Goal: Information Seeking & Learning: Understand process/instructions

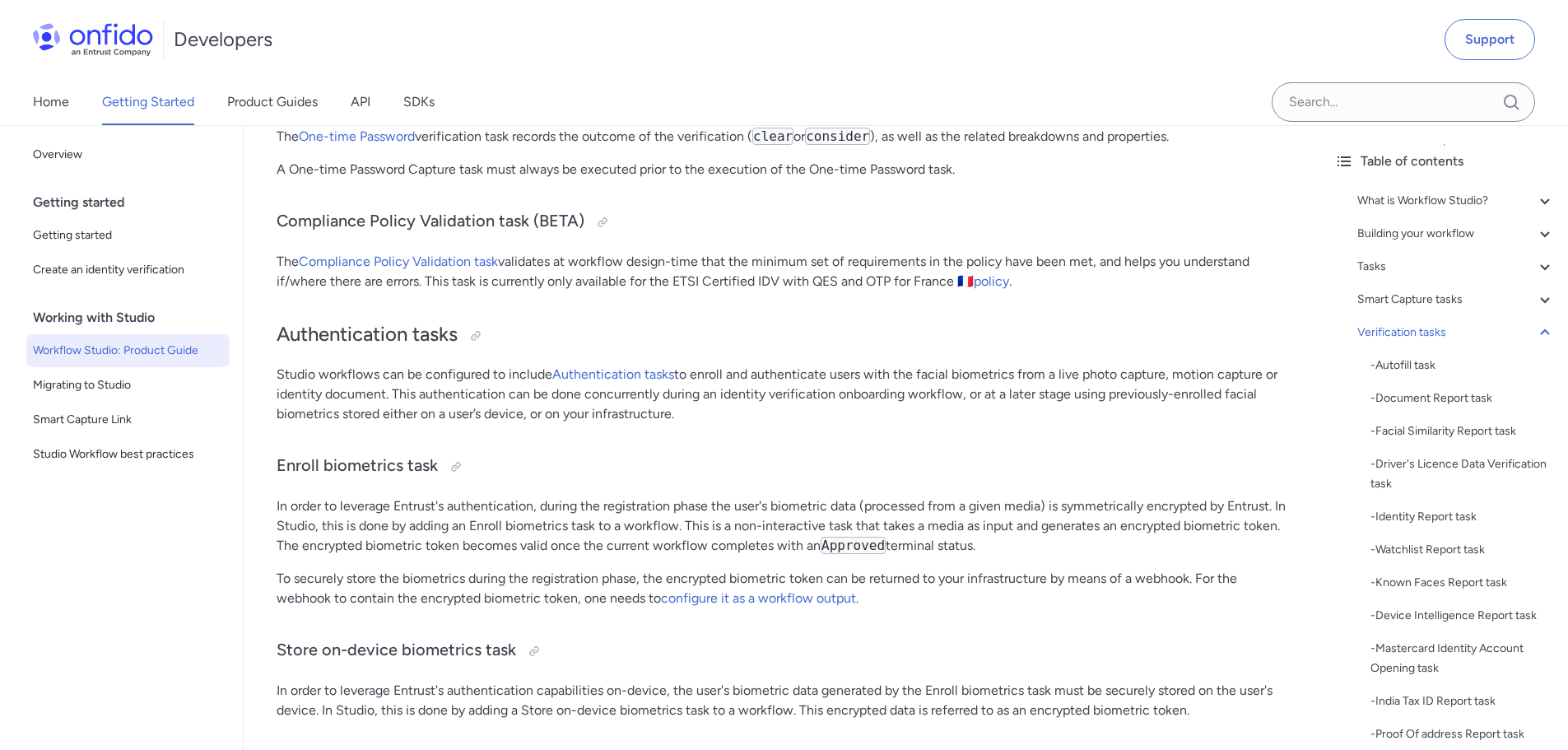
scroll to position [16534, 0]
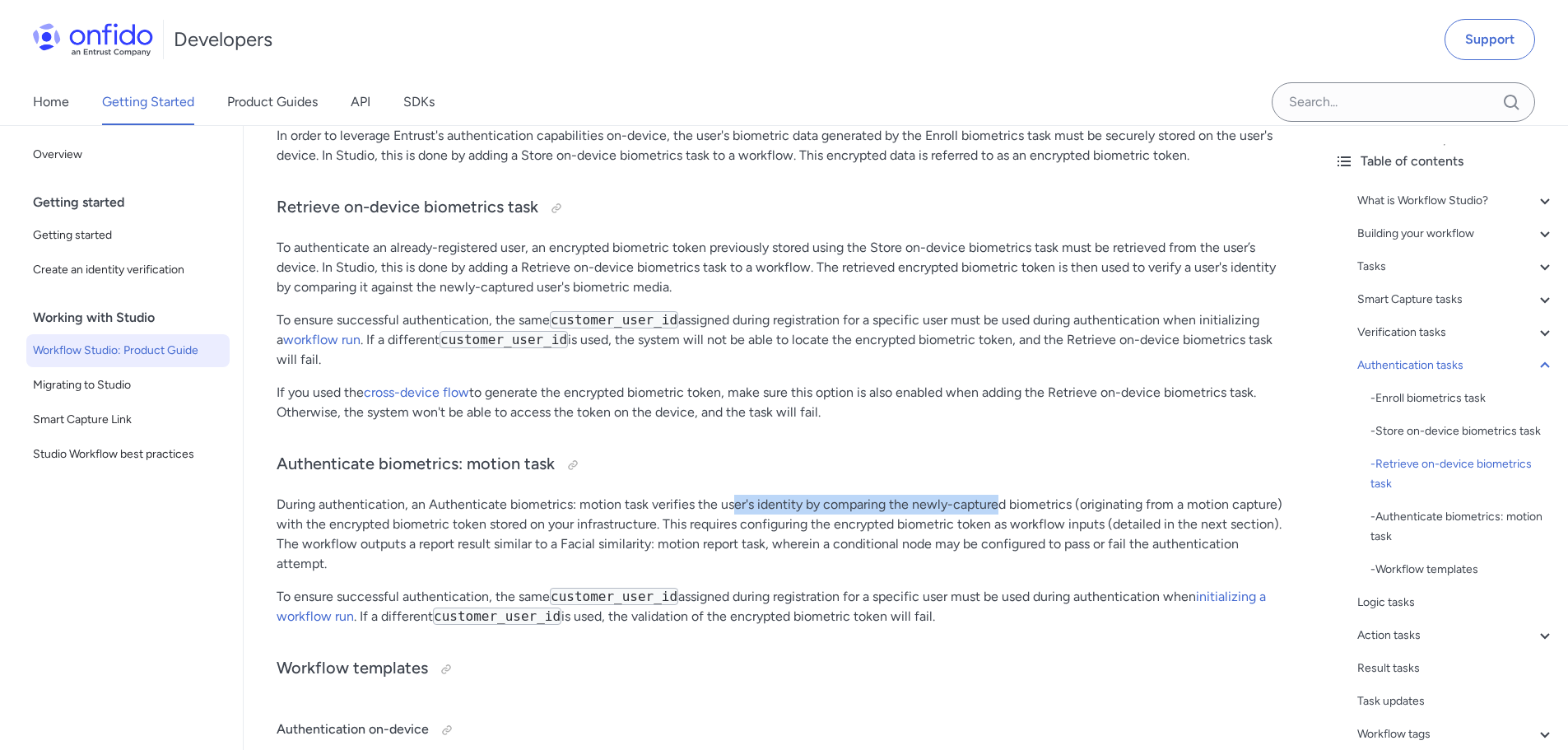
drag, startPoint x: 733, startPoint y: 505, endPoint x: 999, endPoint y: 502, distance: 266.0
click at [997, 502] on p "During authentication, an Authenticate biometrics: motion task verifies the use…" at bounding box center [783, 533] width 1012 height 79
click at [1010, 507] on p "During authentication, an Authenticate biometrics: motion task verifies the use…" at bounding box center [783, 533] width 1012 height 79
drag, startPoint x: 848, startPoint y: 504, endPoint x: 1160, endPoint y: 511, distance: 312.1
click at [1160, 511] on p "During authentication, an Authenticate biometrics: motion task verifies the use…" at bounding box center [783, 533] width 1012 height 79
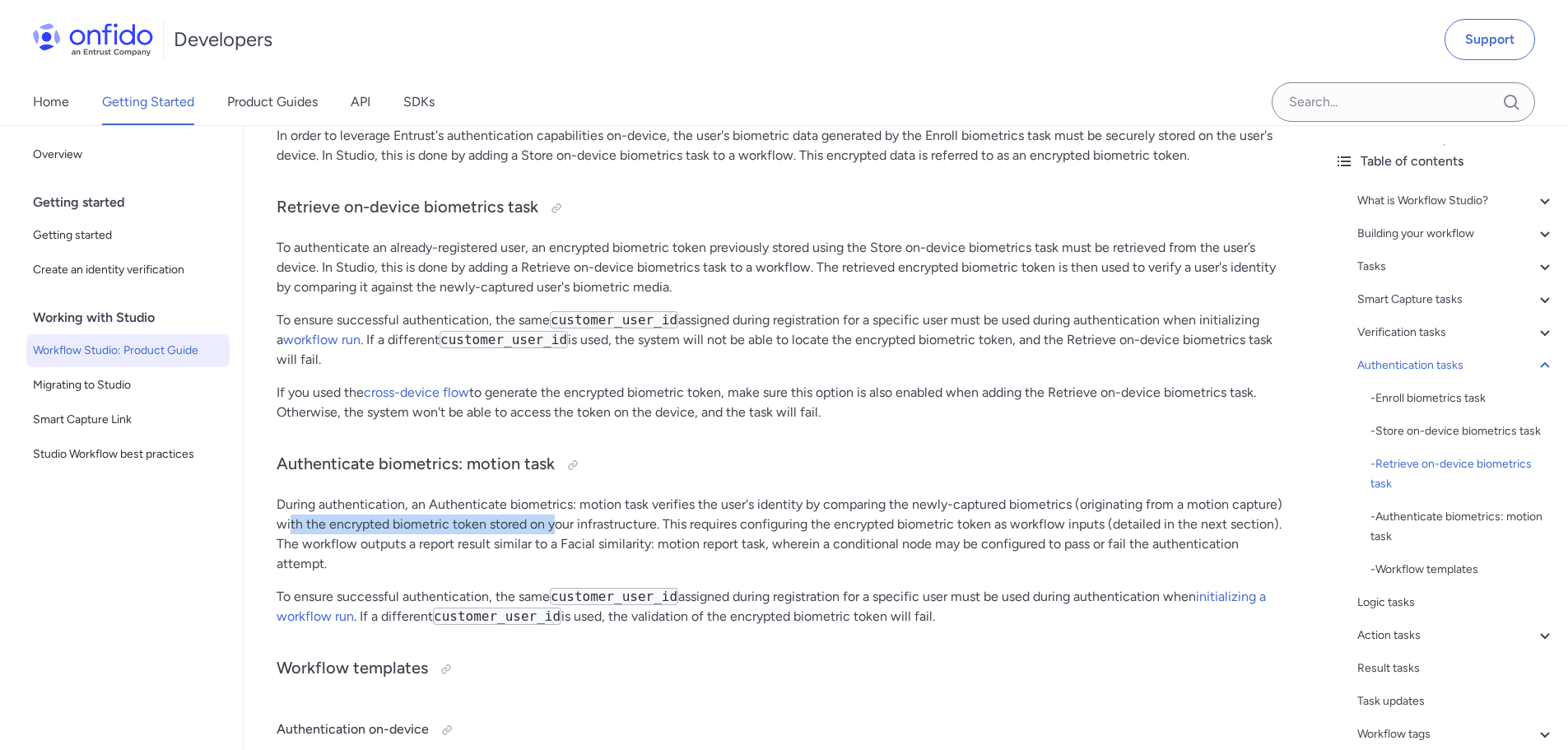
drag, startPoint x: 291, startPoint y: 526, endPoint x: 576, endPoint y: 533, distance: 285.1
click at [571, 533] on p "During authentication, an Authenticate biometrics: motion task verifies the use…" at bounding box center [783, 533] width 1012 height 79
click at [619, 526] on p "During authentication, an Authenticate biometrics: motion task verifies the use…" at bounding box center [783, 533] width 1012 height 79
drag, startPoint x: 432, startPoint y: 531, endPoint x: 654, endPoint y: 531, distance: 222.0
click at [635, 531] on p "During authentication, an Authenticate biometrics: motion task verifies the use…" at bounding box center [783, 533] width 1012 height 79
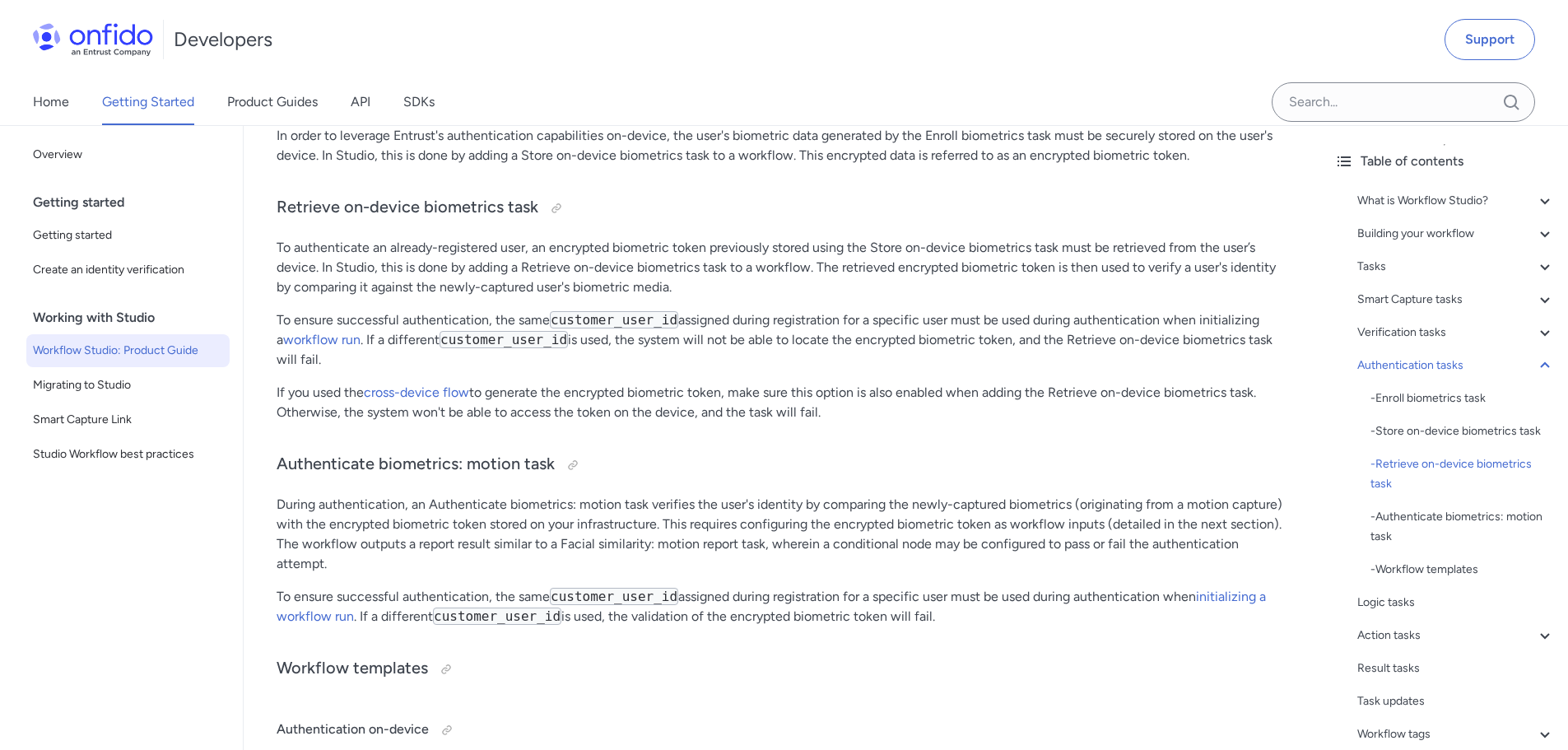
click at [655, 531] on p "During authentication, an Authenticate biometrics: motion task verifies the use…" at bounding box center [783, 533] width 1012 height 79
drag, startPoint x: 615, startPoint y: 531, endPoint x: 824, endPoint y: 525, distance: 209.1
click at [821, 525] on p "During authentication, an Authenticate biometrics: motion task verifies the use…" at bounding box center [783, 533] width 1012 height 79
click at [824, 525] on p "During authentication, an Authenticate biometrics: motion task verifies the use…" at bounding box center [783, 533] width 1012 height 79
drag, startPoint x: 677, startPoint y: 530, endPoint x: 1070, endPoint y: 518, distance: 393.2
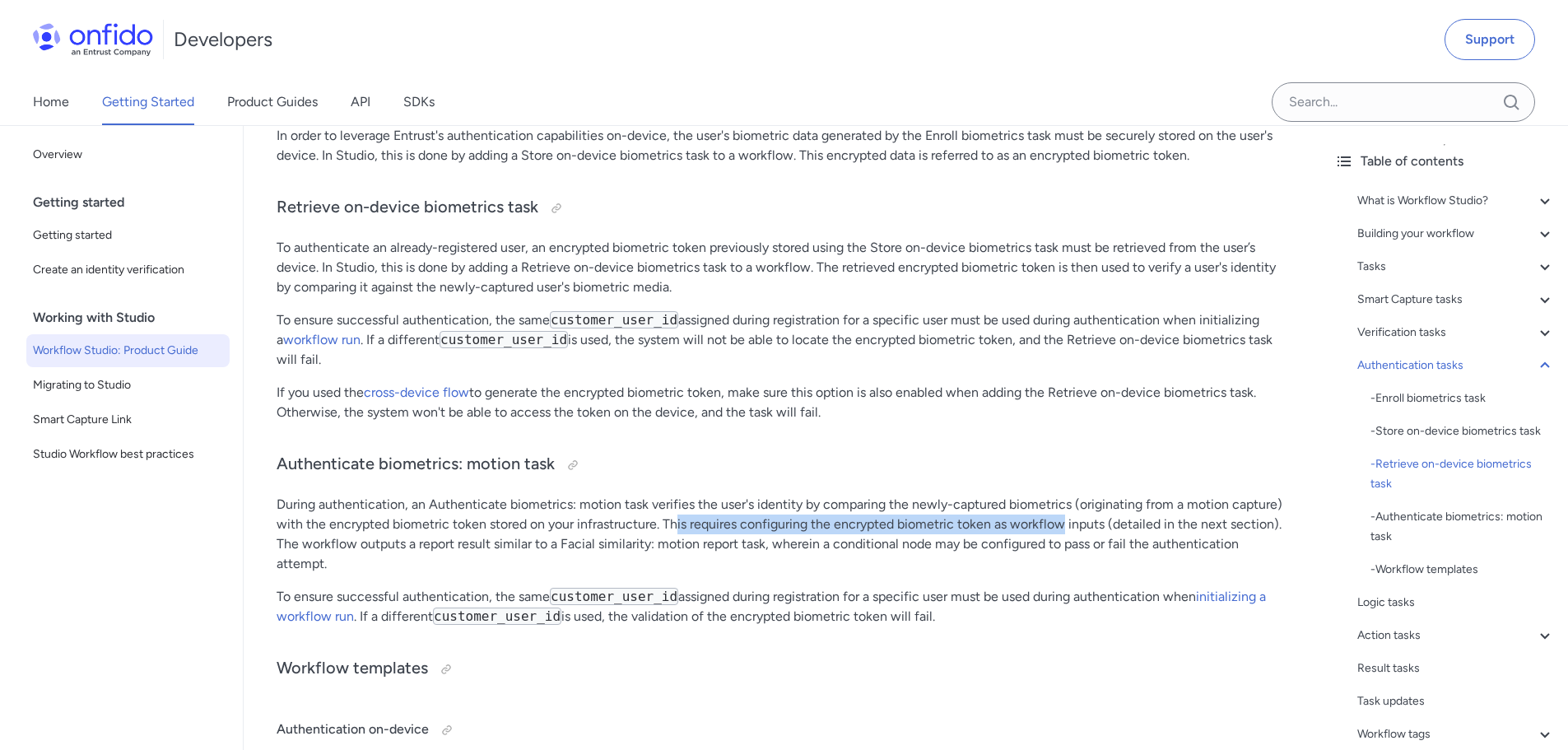
click at [1067, 518] on p "During authentication, an Authenticate biometrics: motion task verifies the use…" at bounding box center [783, 533] width 1012 height 79
click at [1078, 518] on p "During authentication, an Authenticate biometrics: motion task verifies the use…" at bounding box center [783, 533] width 1012 height 79
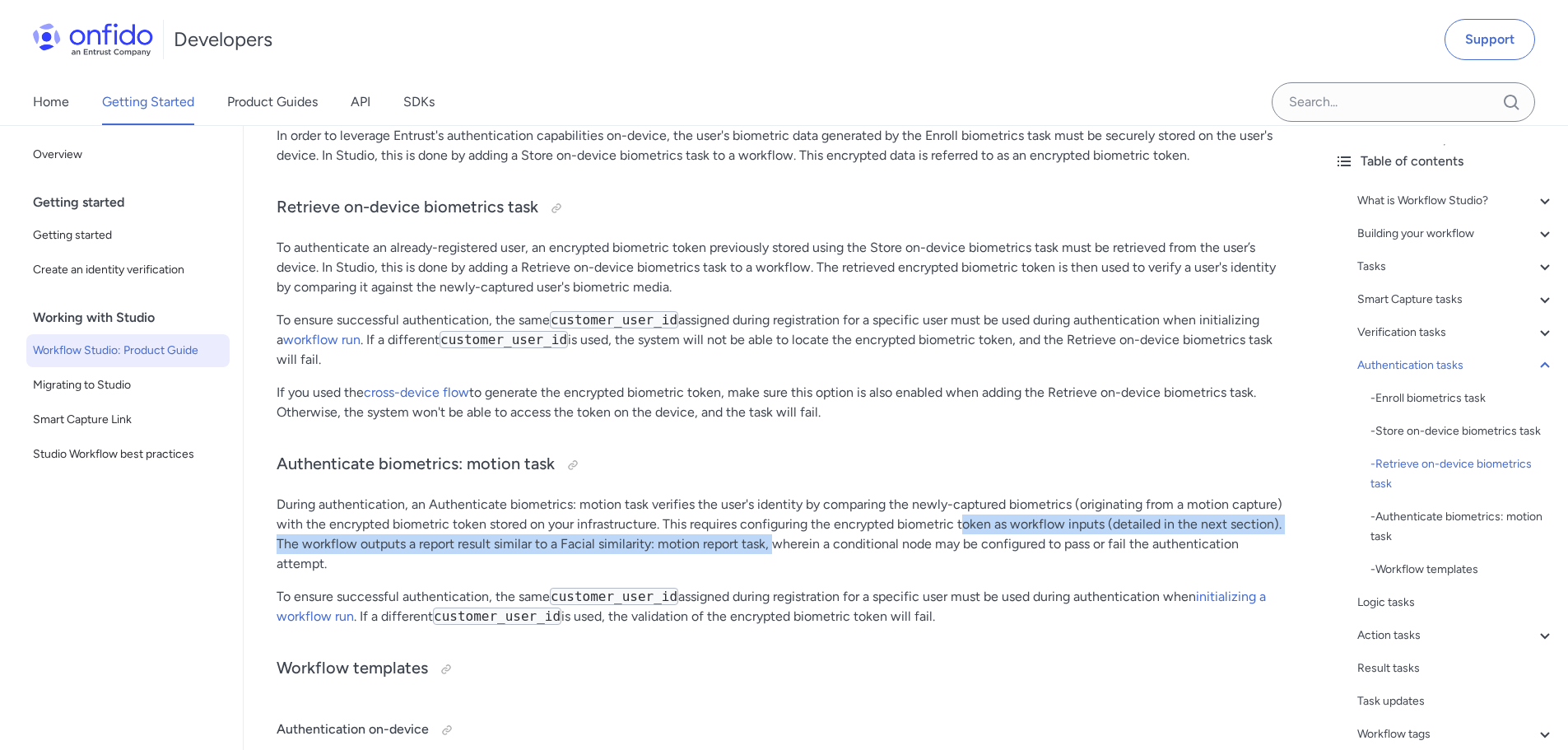
drag, startPoint x: 774, startPoint y: 537, endPoint x: 995, endPoint y: 526, distance: 221.3
click at [981, 528] on p "During authentication, an Authenticate biometrics: motion task verifies the use…" at bounding box center [783, 533] width 1012 height 79
click at [995, 526] on p "During authentication, an Authenticate biometrics: motion task verifies the use…" at bounding box center [783, 533] width 1012 height 79
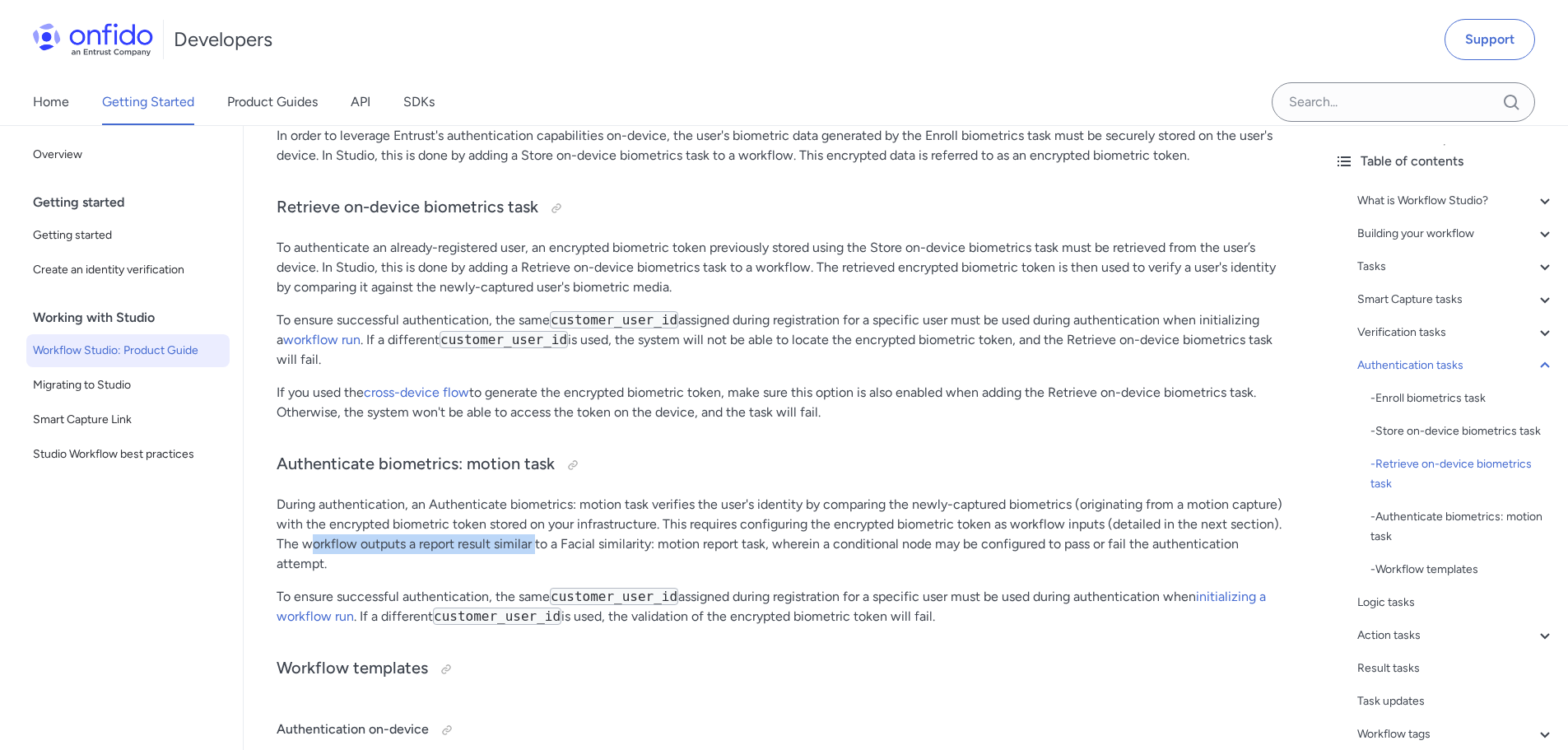
drag, startPoint x: 315, startPoint y: 549, endPoint x: 597, endPoint y: 539, distance: 282.2
click at [568, 541] on p "During authentication, an Authenticate biometrics: motion task verifies the use…" at bounding box center [783, 533] width 1012 height 79
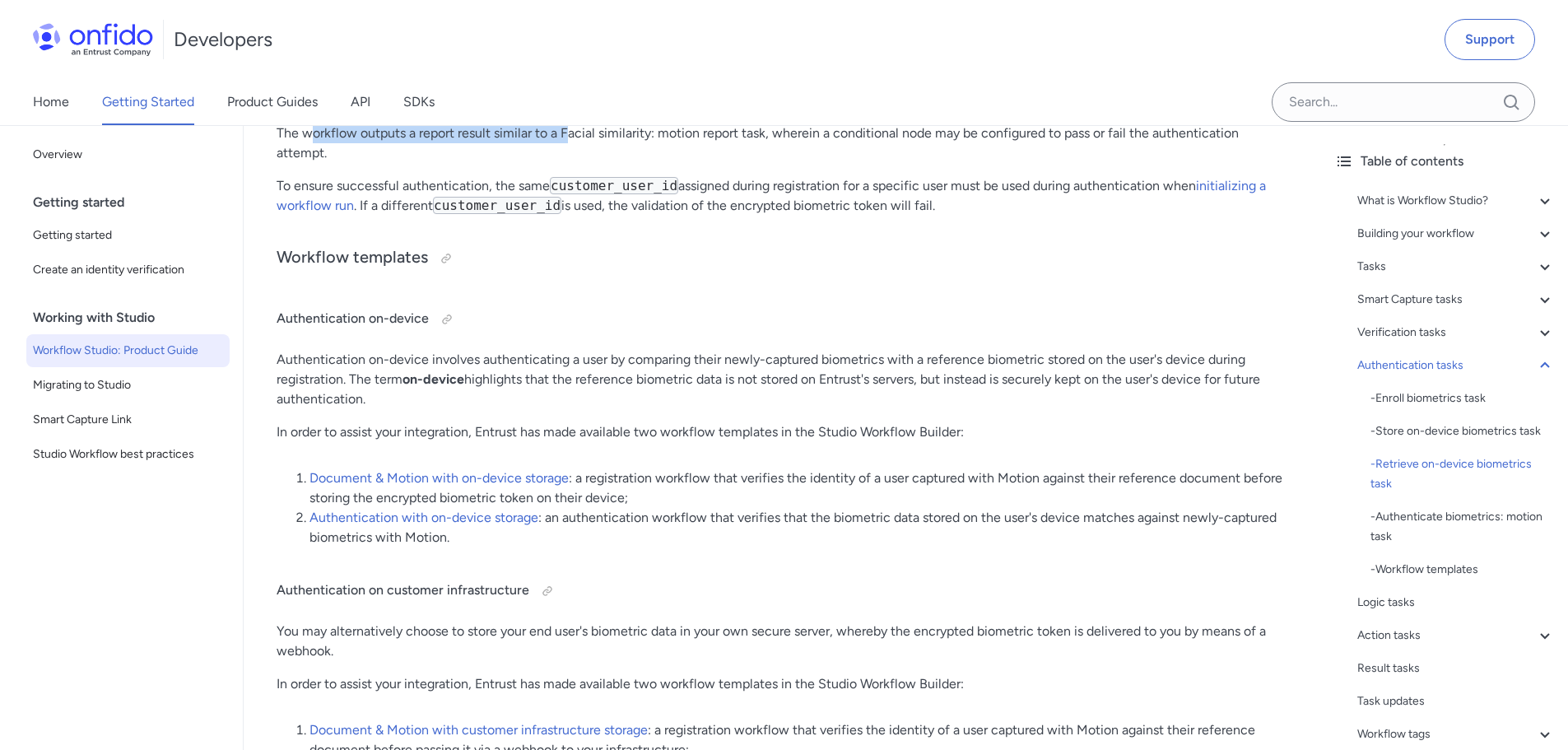
scroll to position [16946, 0]
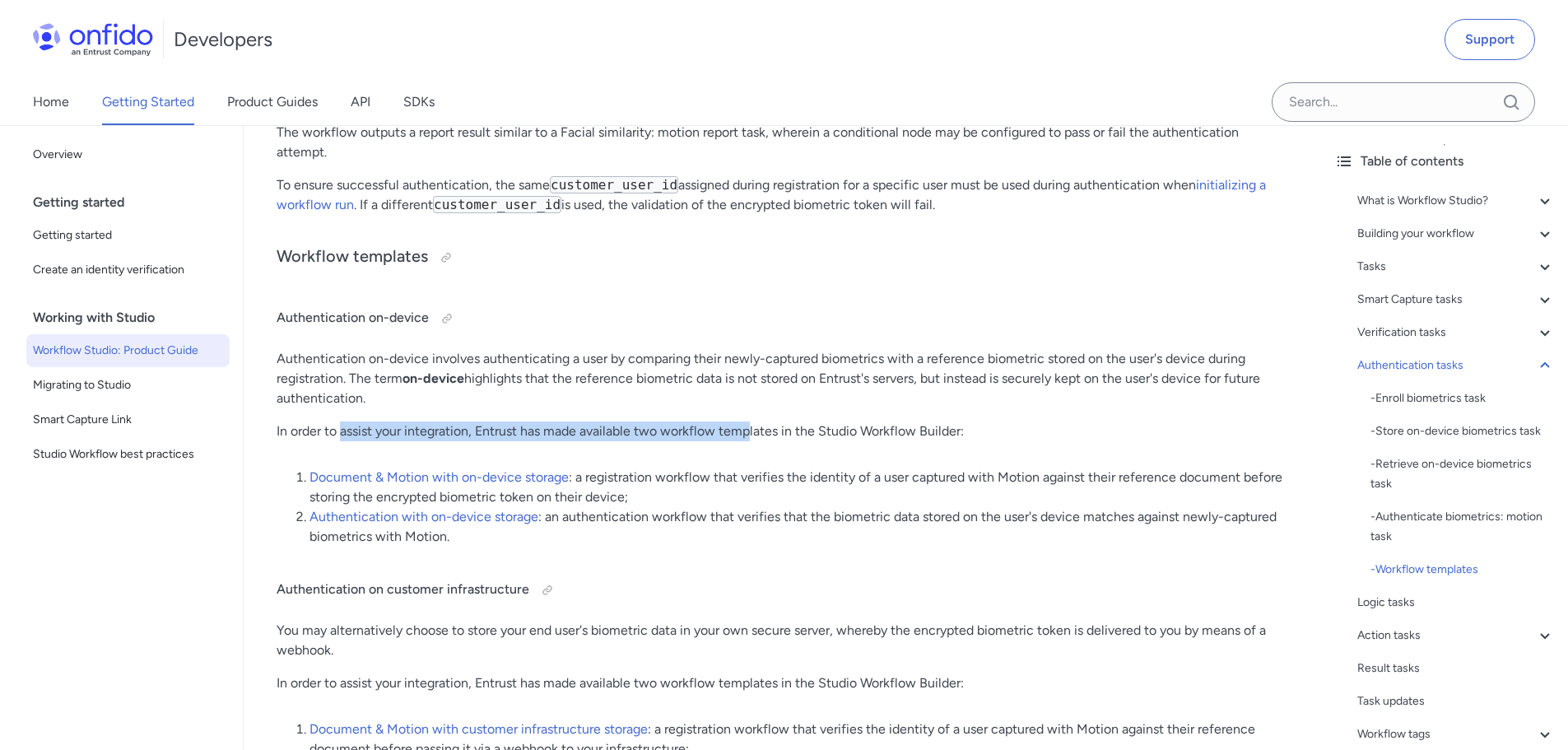
drag, startPoint x: 347, startPoint y: 437, endPoint x: 770, endPoint y: 435, distance: 423.0
click at [764, 435] on p "In order to assist your integration, Entrust has made available two workflow te…" at bounding box center [783, 431] width 1012 height 20
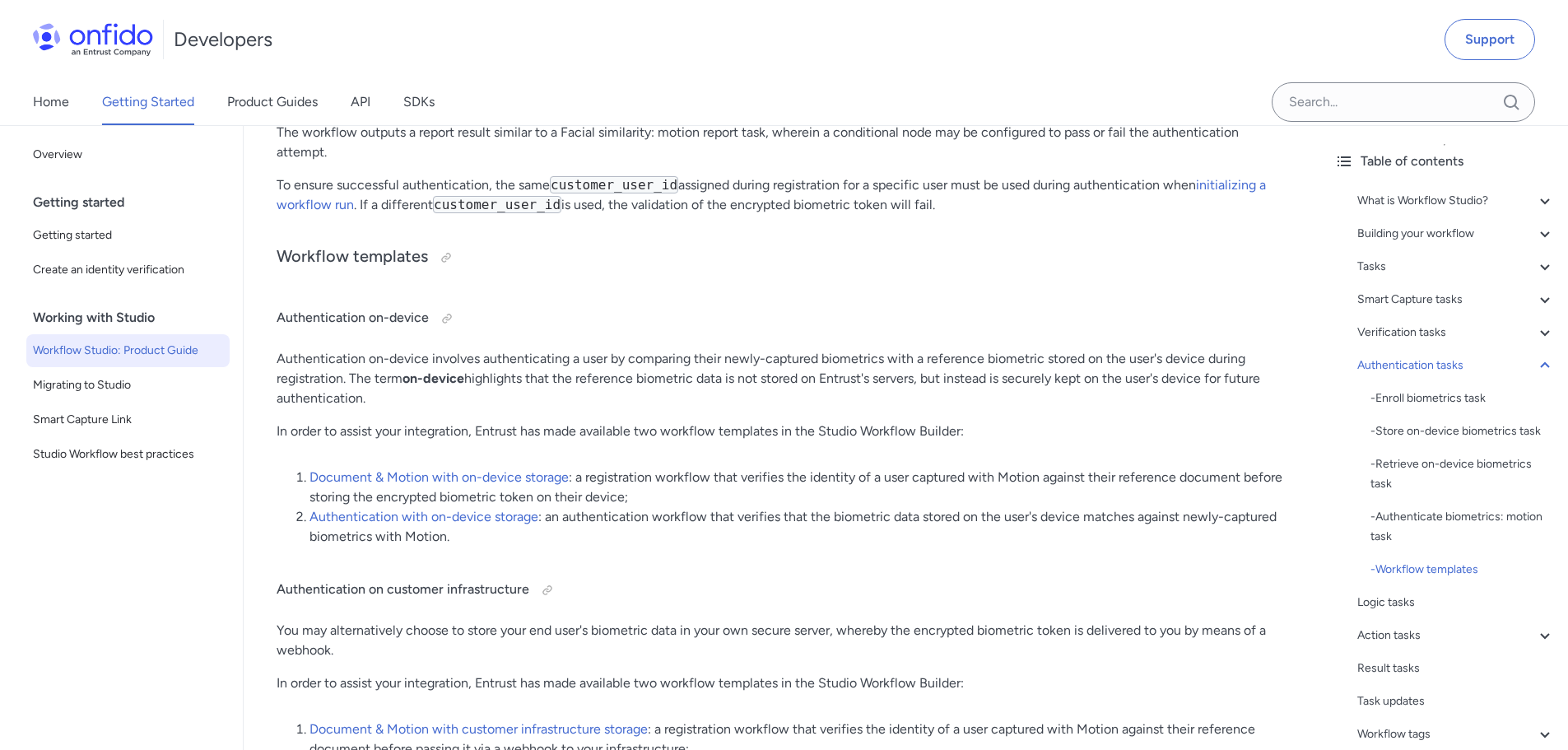
click at [802, 435] on p "In order to assist your integration, Entrust has made available two workflow te…" at bounding box center [783, 431] width 1012 height 20
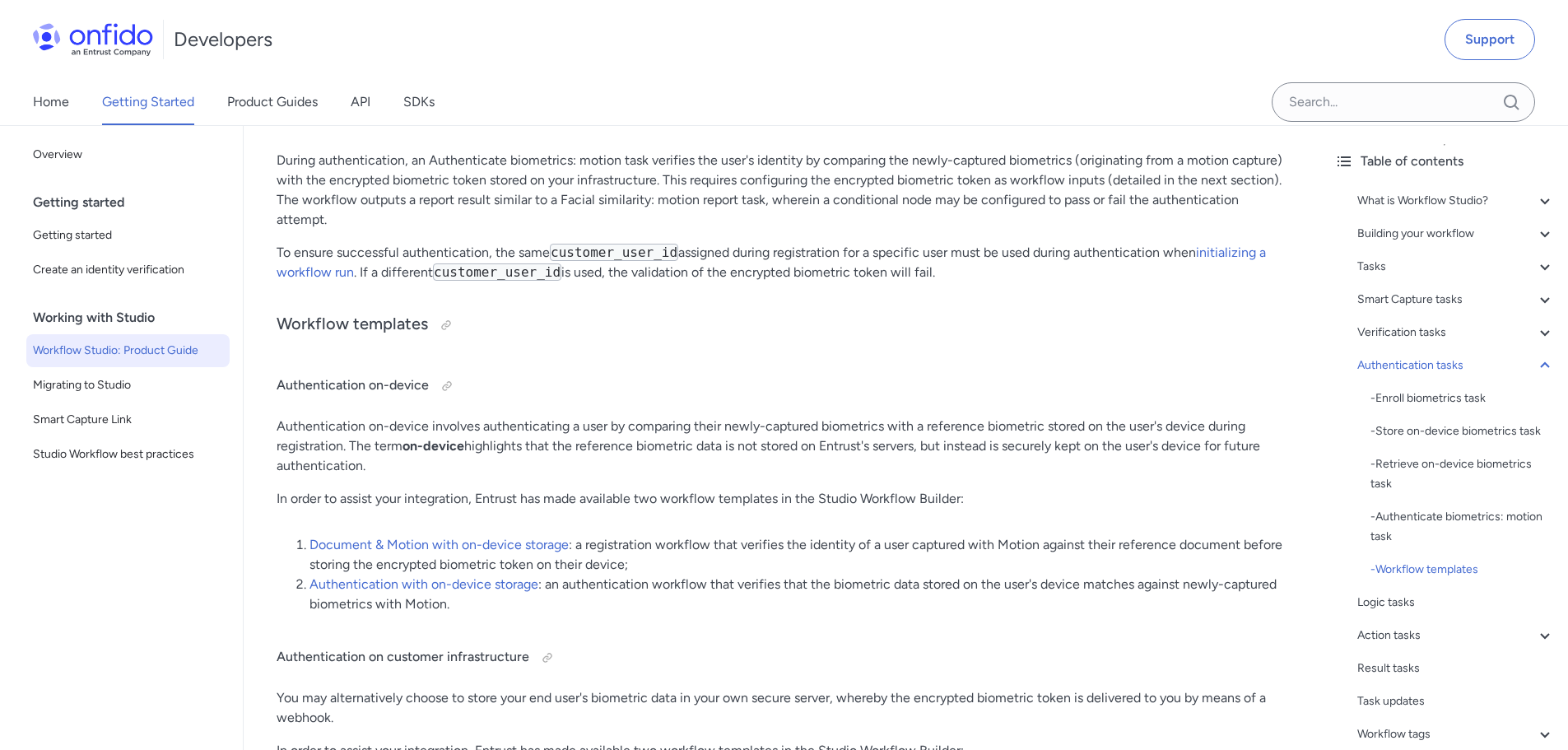
scroll to position [16699, 0]
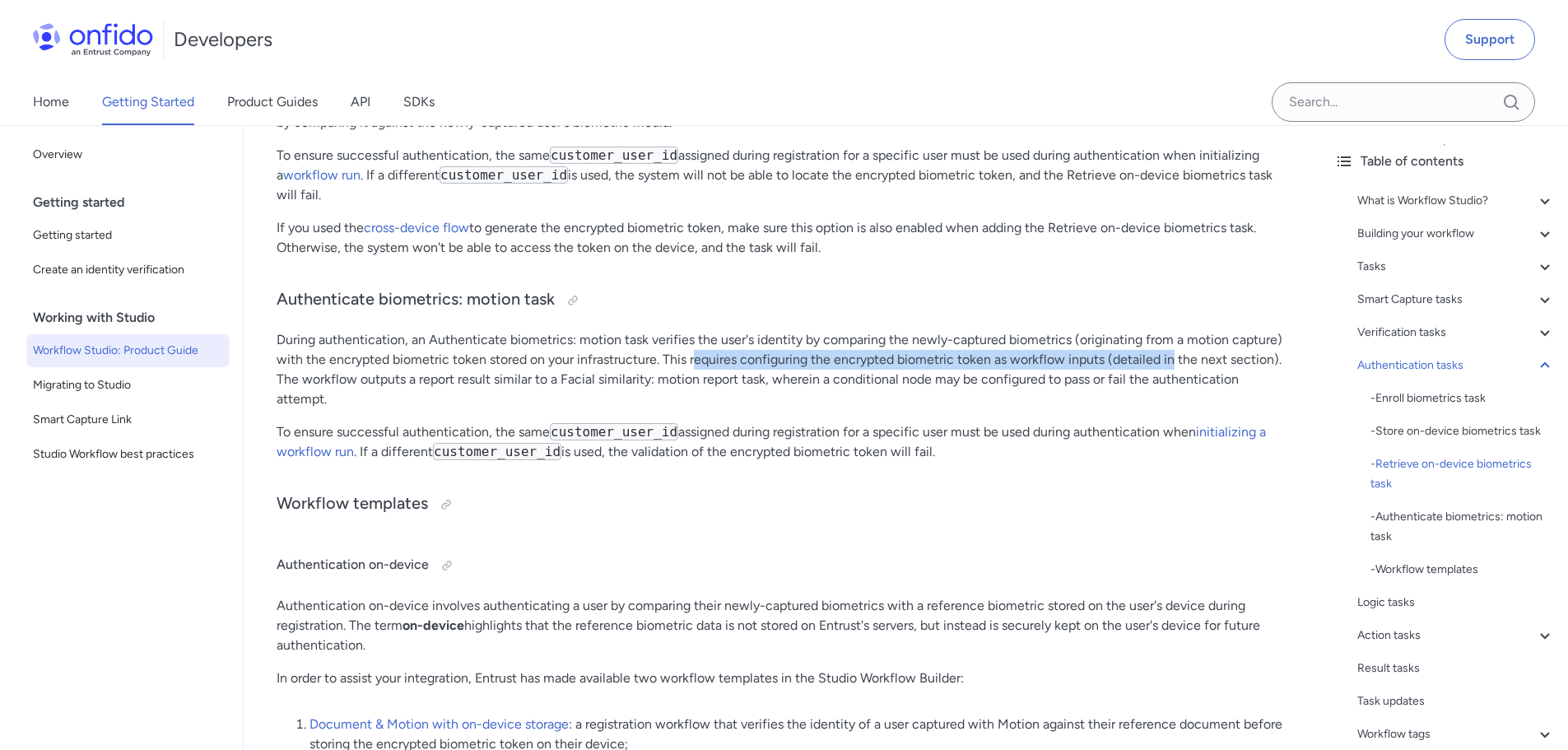
drag, startPoint x: 701, startPoint y: 362, endPoint x: 1177, endPoint y: 351, distance: 476.1
click at [1175, 351] on p "During authentication, an Authenticate biometrics: motion task verifies the use…" at bounding box center [783, 369] width 1012 height 79
click at [1180, 351] on p "During authentication, an Authenticate biometrics: motion task verifies the use…" at bounding box center [783, 369] width 1012 height 79
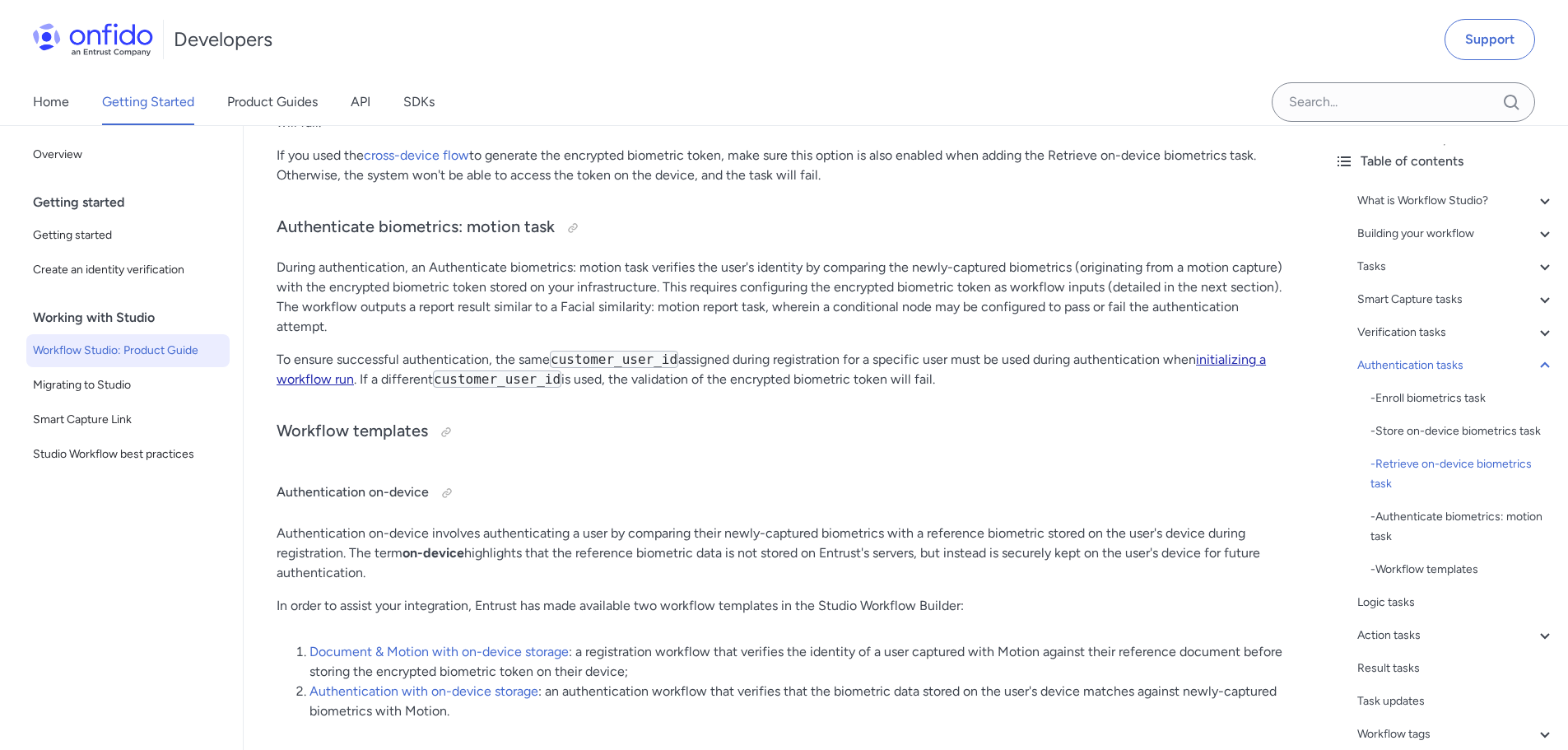
scroll to position [16946, 0]
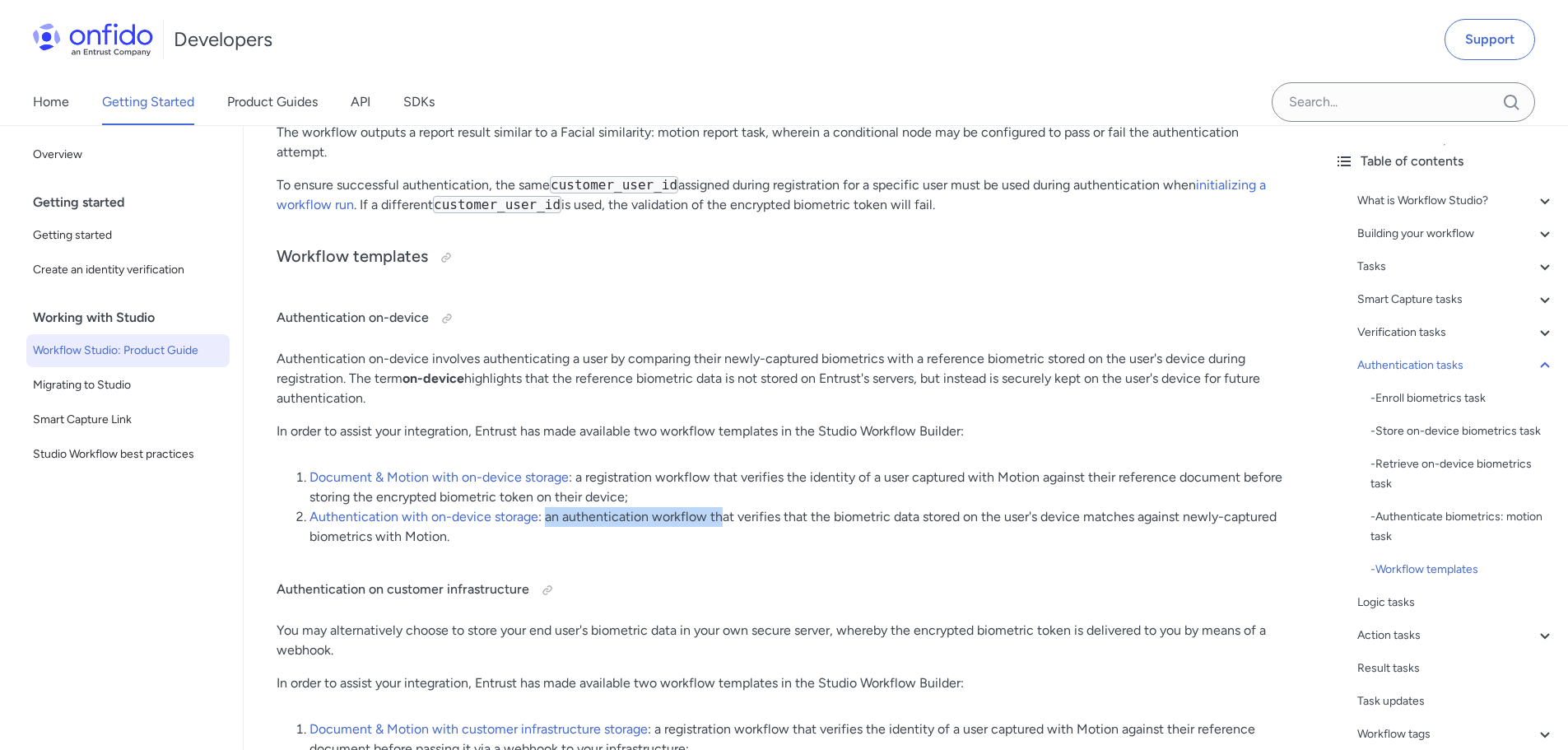
drag, startPoint x: 551, startPoint y: 514, endPoint x: 737, endPoint y: 519, distance: 186.1
click at [730, 518] on li "Authentication with on-device storage : an authentication workflow that verifie…" at bounding box center [799, 526] width 979 height 40
click at [745, 519] on li "Authentication with on-device storage : an authentication workflow that verifie…" at bounding box center [799, 526] width 979 height 40
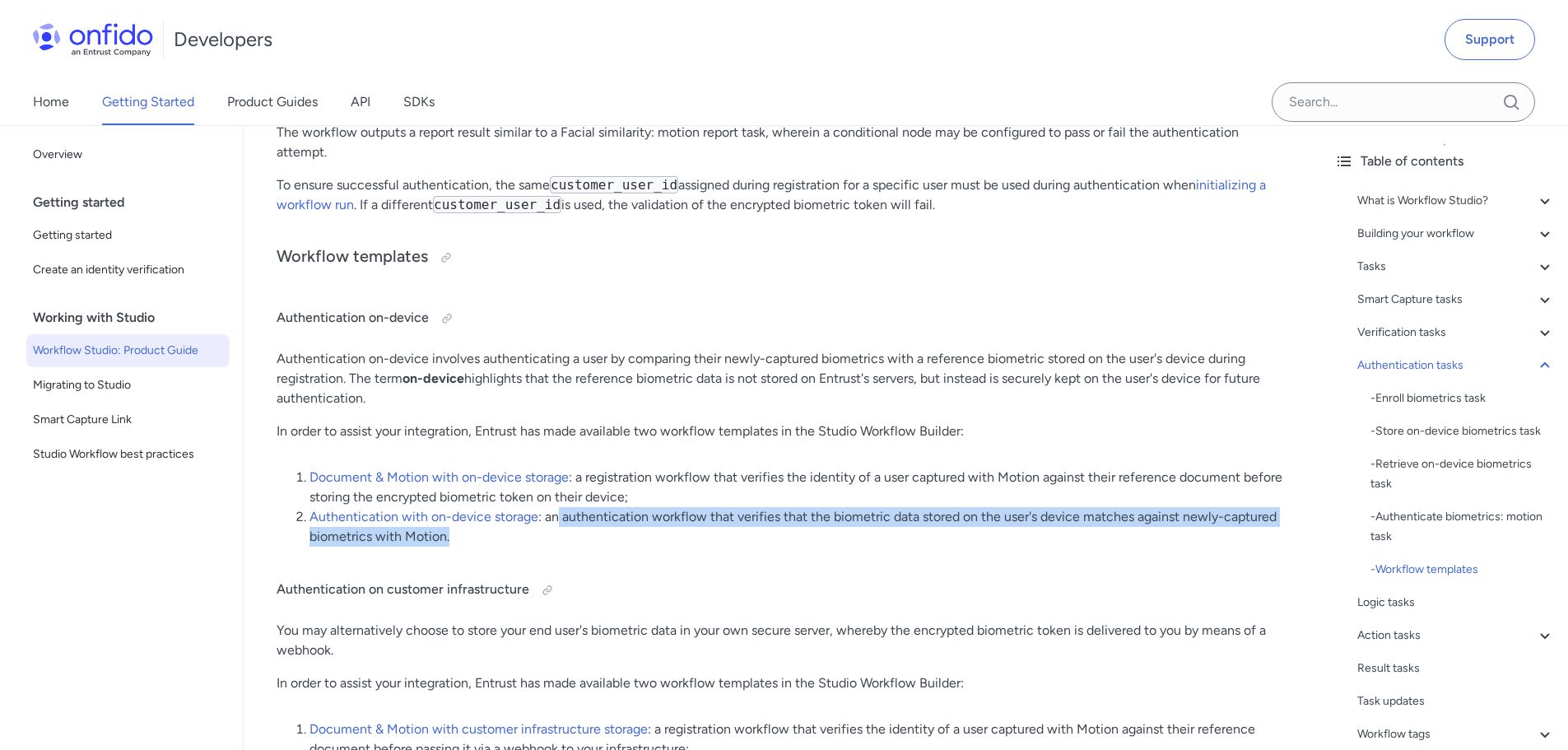
drag, startPoint x: 557, startPoint y: 517, endPoint x: 1049, endPoint y: 533, distance: 492.3
click at [1049, 533] on li "Authentication with on-device storage : an authentication workflow that verifie…" at bounding box center [799, 526] width 979 height 40
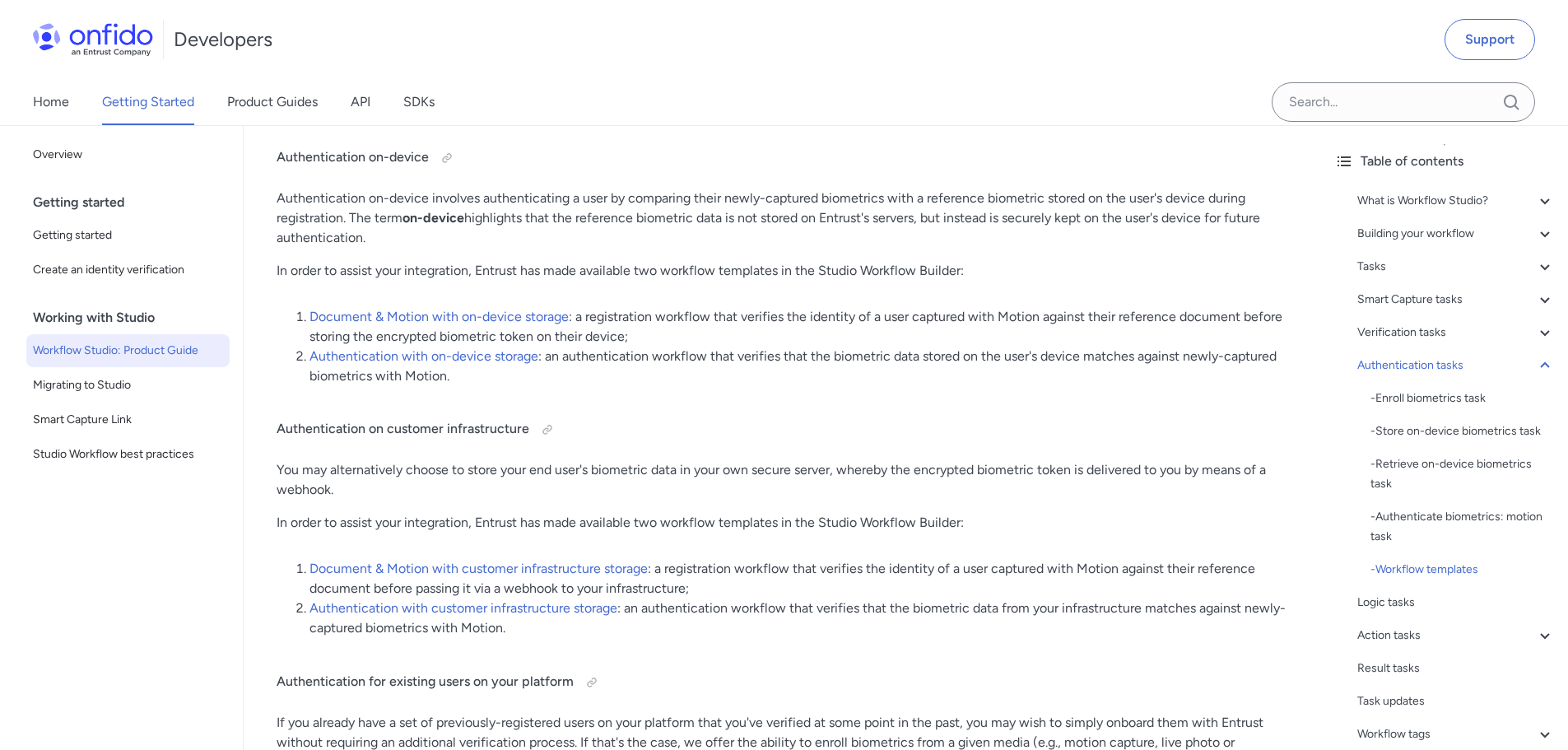
scroll to position [17110, 0]
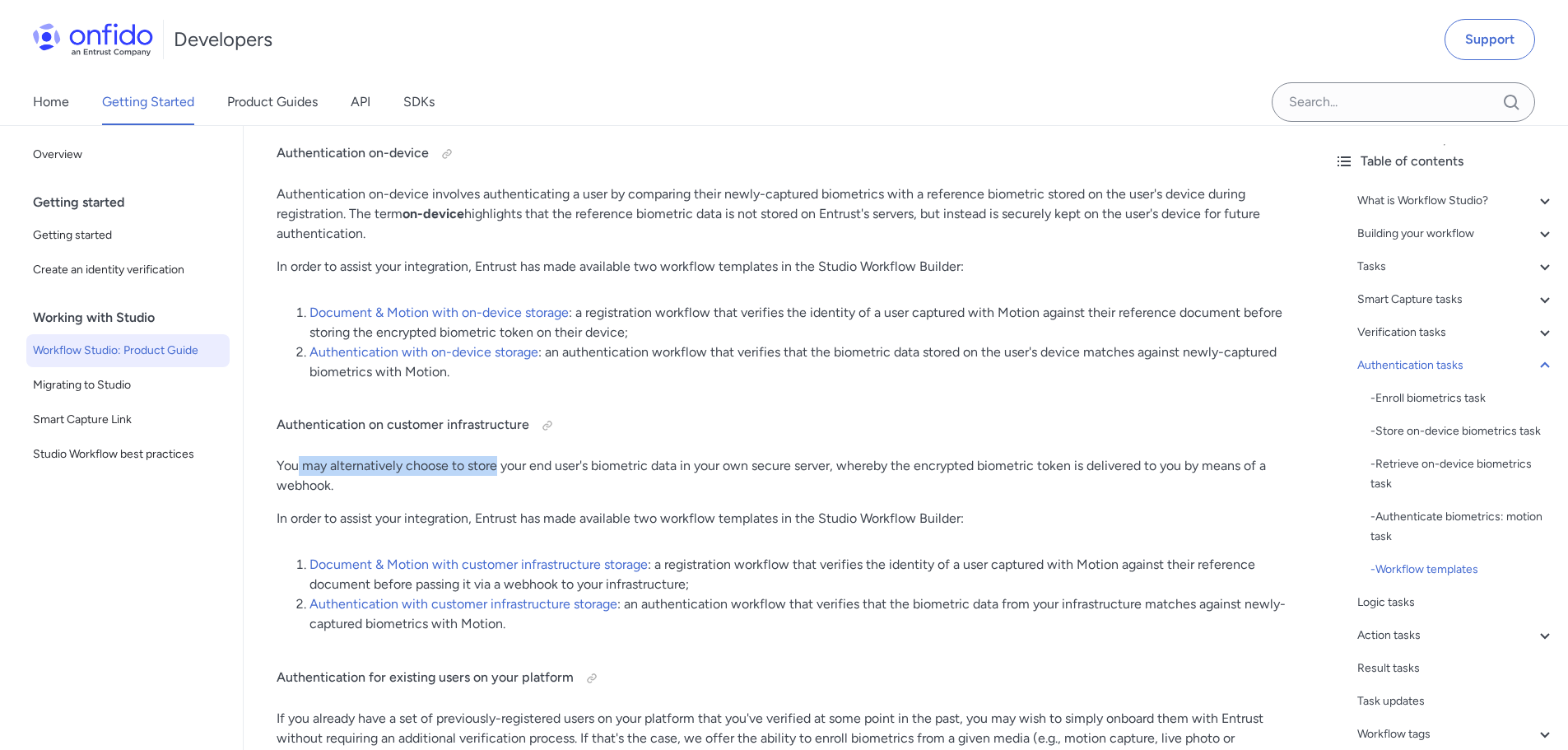
drag, startPoint x: 297, startPoint y: 471, endPoint x: 507, endPoint y: 472, distance: 210.0
click at [506, 472] on p "You may alternatively choose to store your end user's biometric data in your ow…" at bounding box center [783, 476] width 1012 height 40
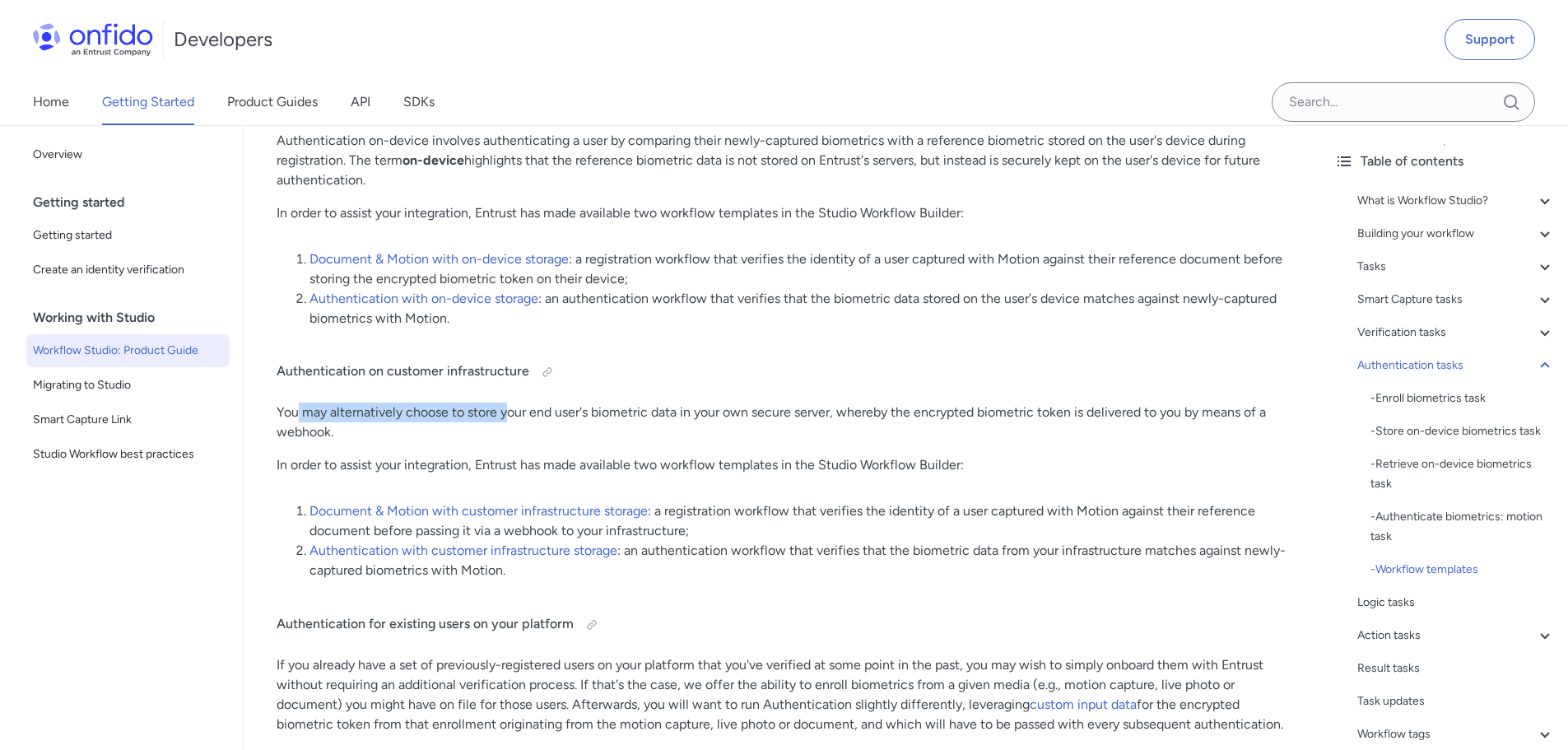
scroll to position [17192, 0]
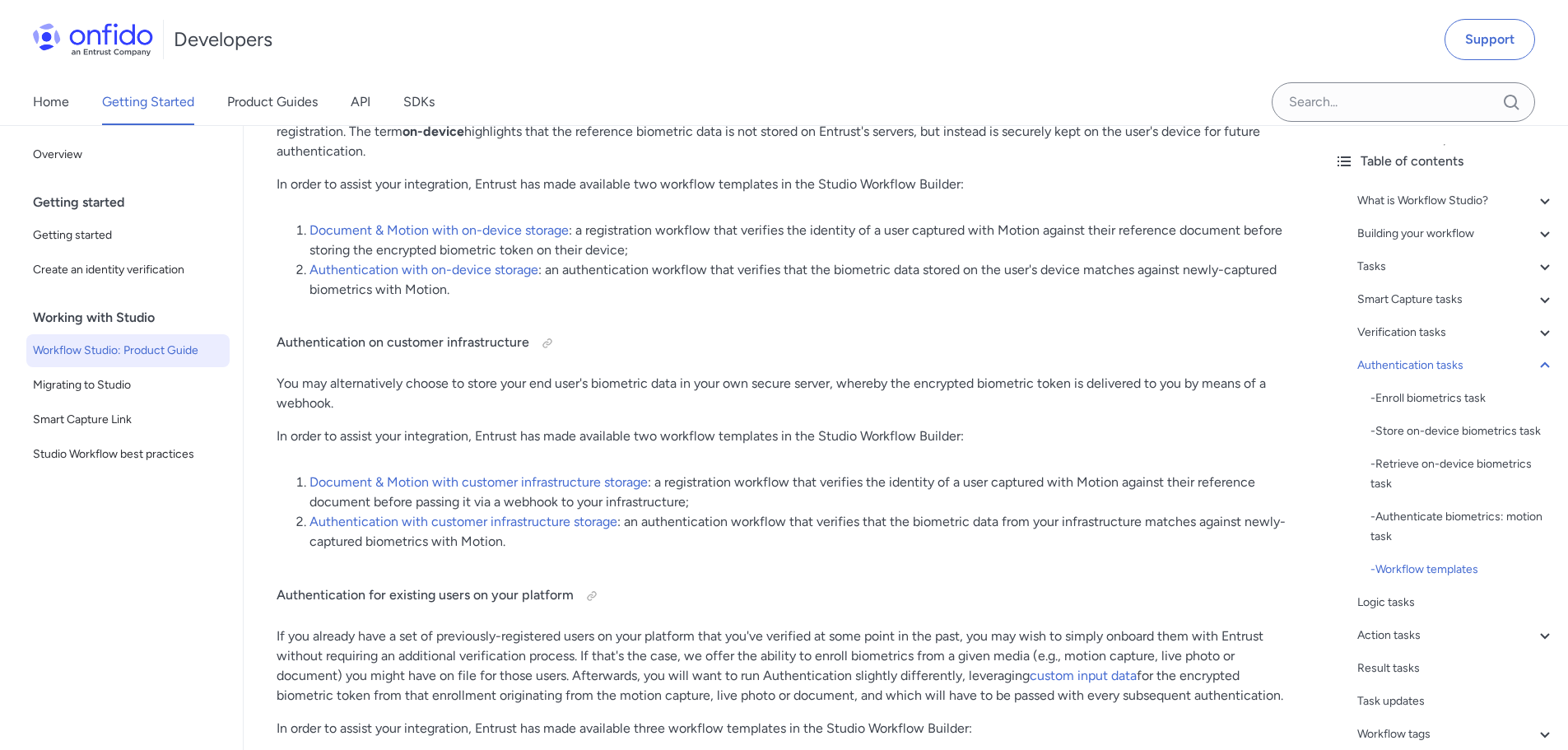
click at [573, 402] on p "You may alternatively choose to store your end user's biometric data in your ow…" at bounding box center [783, 393] width 1012 height 40
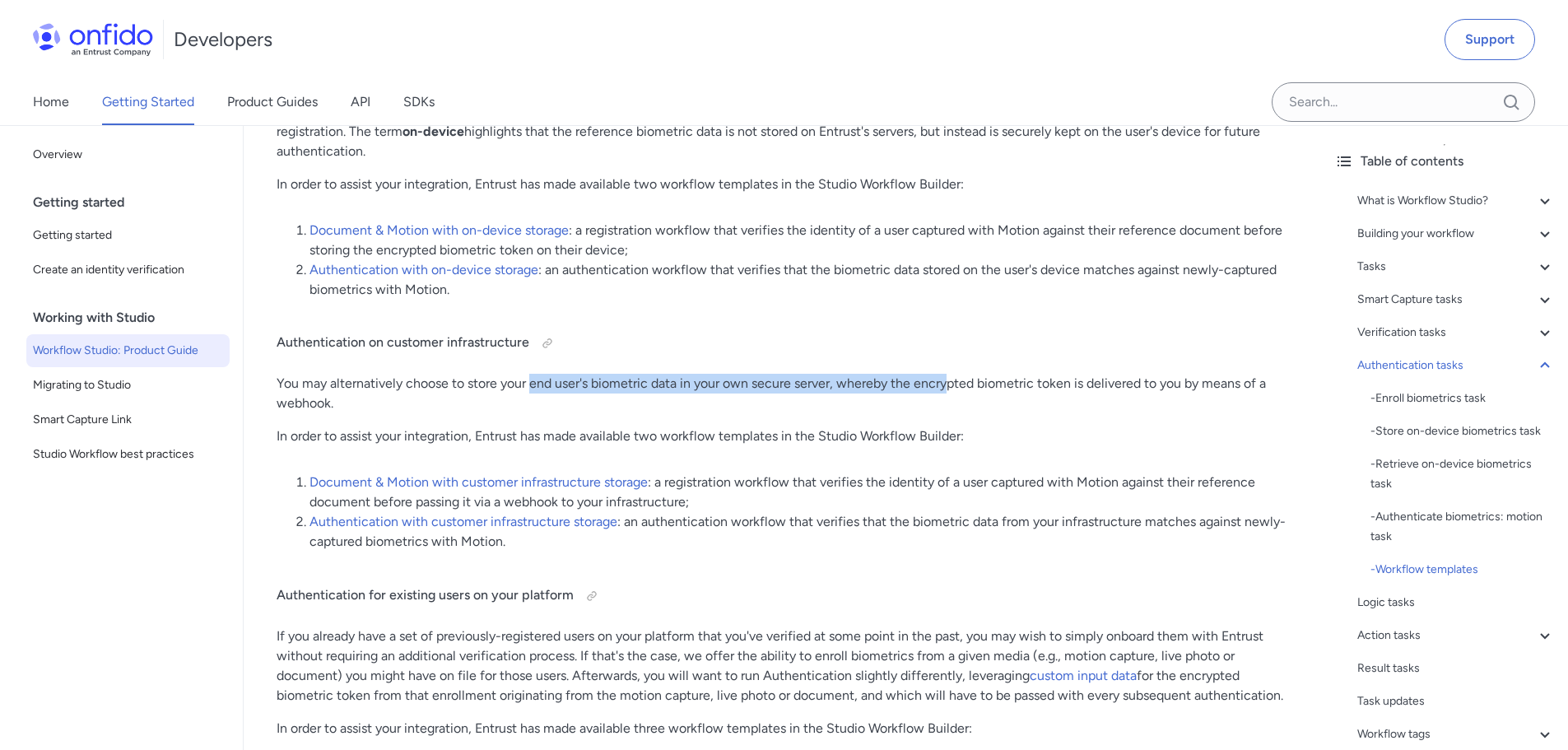
drag, startPoint x: 533, startPoint y: 383, endPoint x: 924, endPoint y: 392, distance: 391.1
click at [952, 384] on p "You may alternatively choose to store your end user's biometric data in your ow…" at bounding box center [783, 393] width 1012 height 40
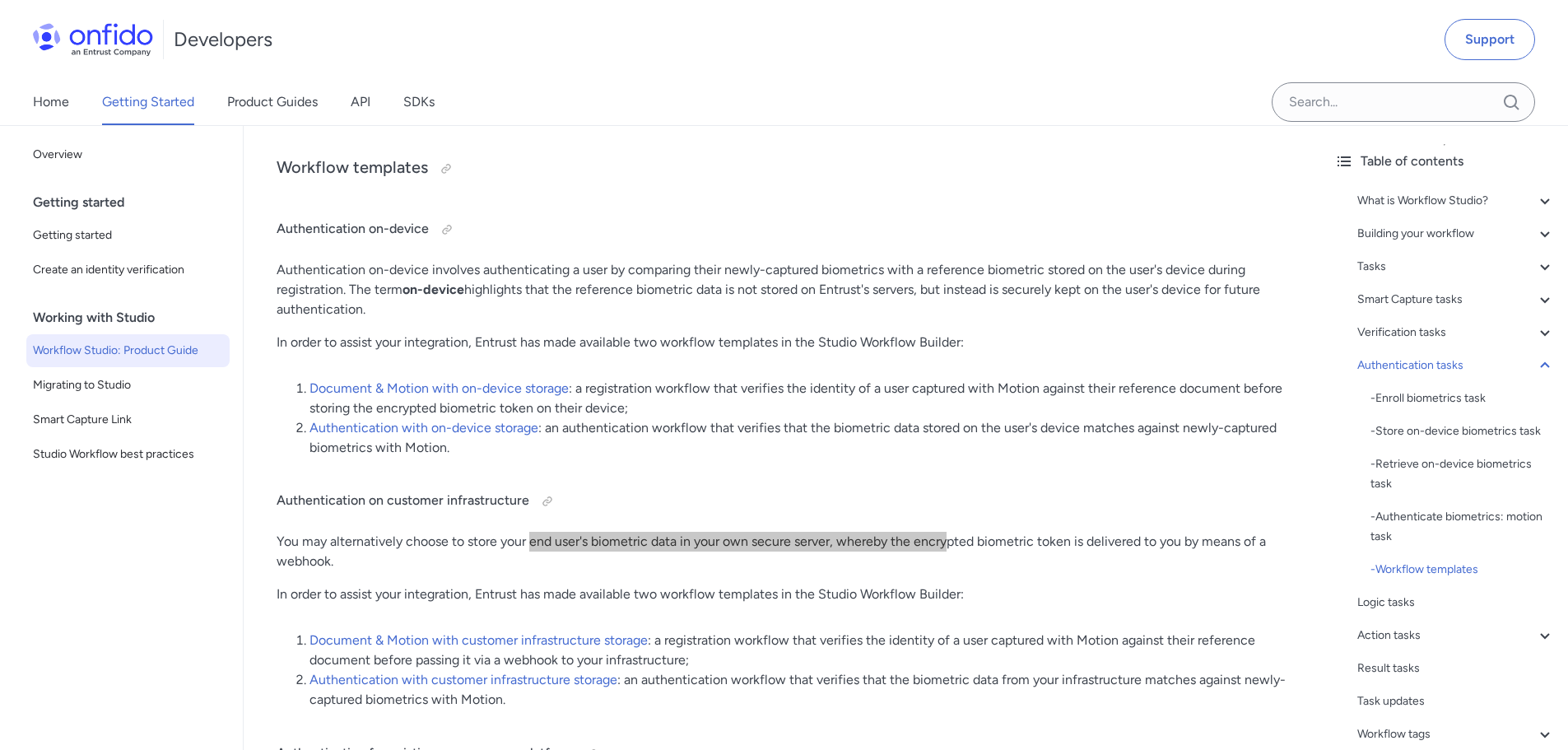
scroll to position [17028, 0]
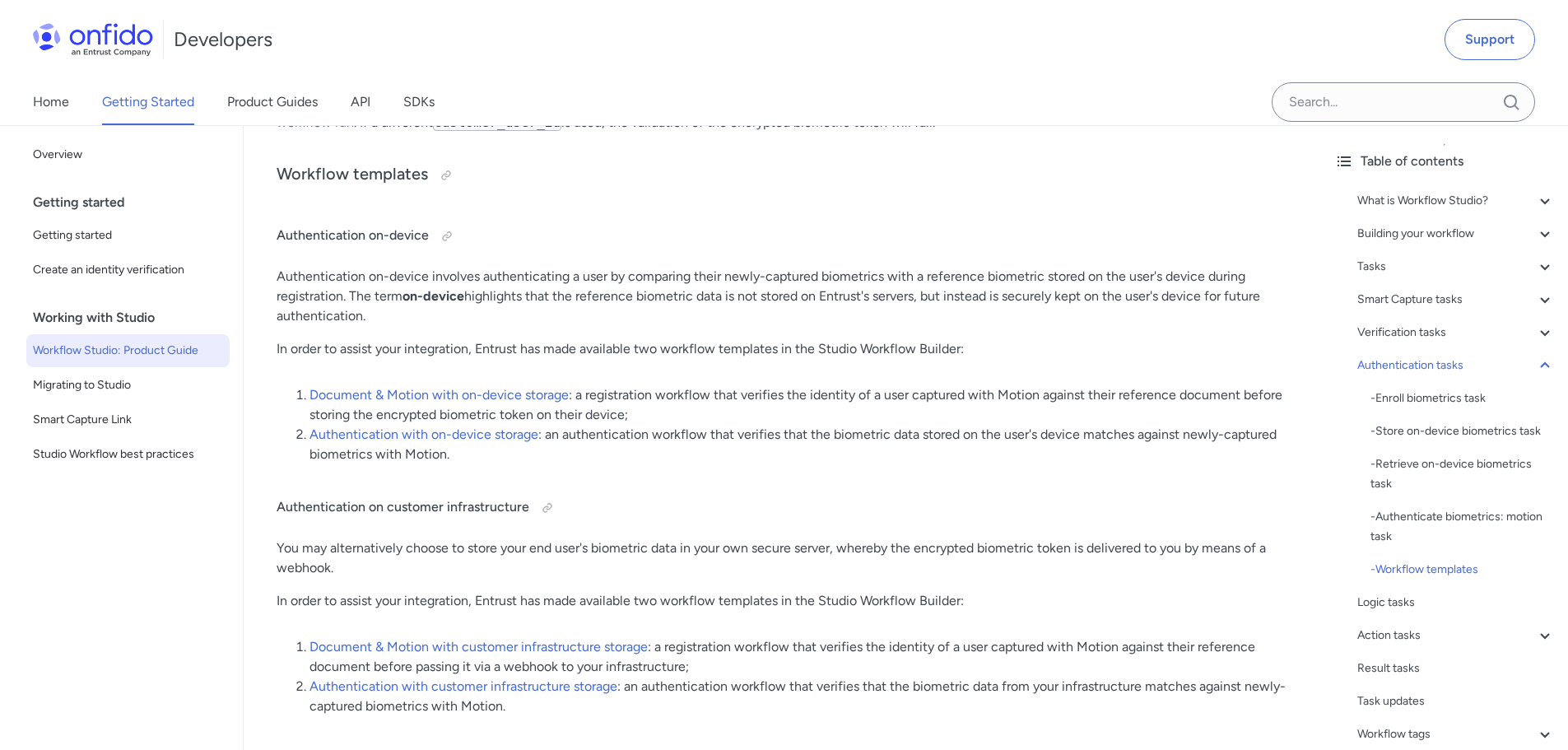
click at [1014, 557] on p "You may alternatively choose to store your end user's biometric data in your ow…" at bounding box center [783, 558] width 1012 height 40
